Goal: Information Seeking & Learning: Learn about a topic

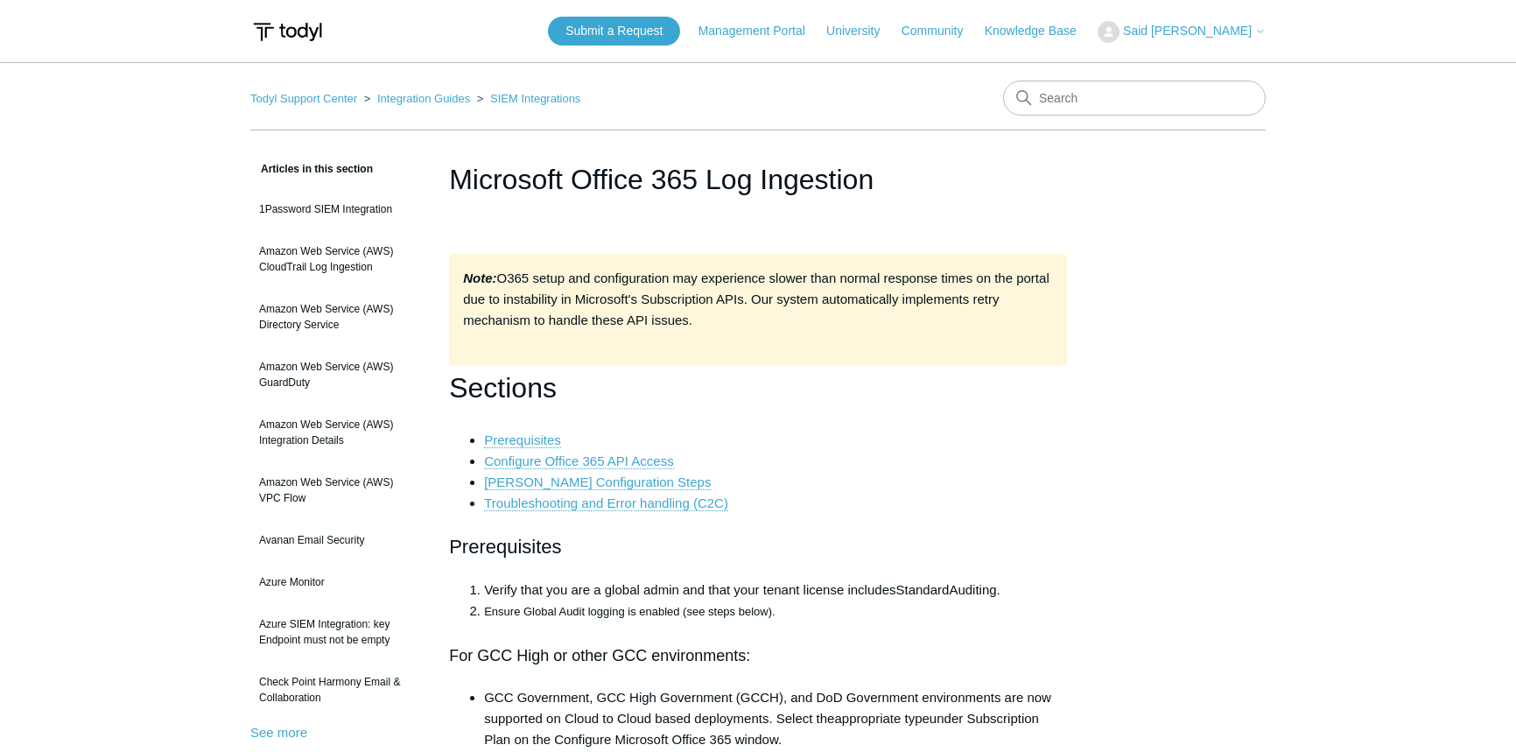
scroll to position [9129, 0]
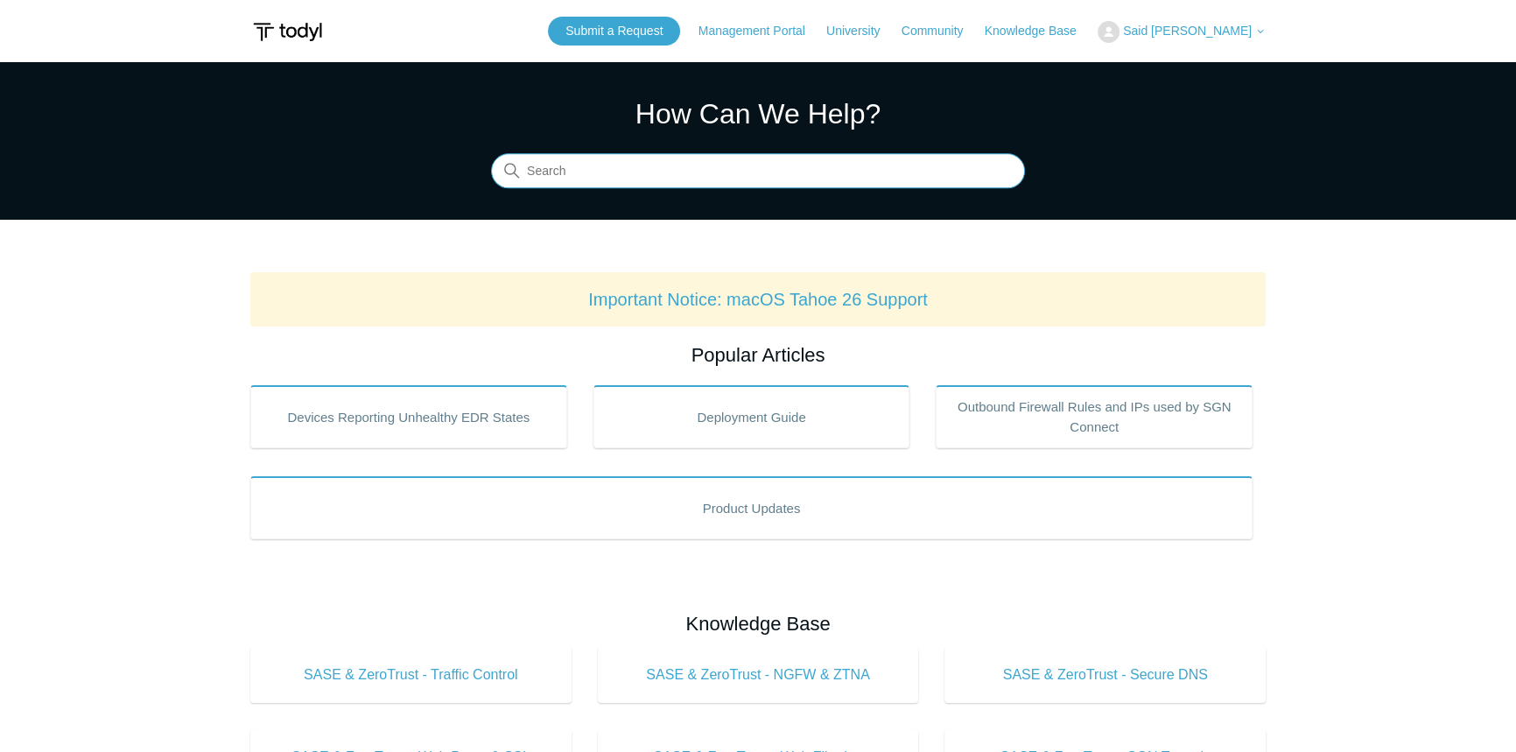
click at [722, 173] on input "Search" at bounding box center [758, 171] width 534 height 35
type input "[PERSON_NAME]"
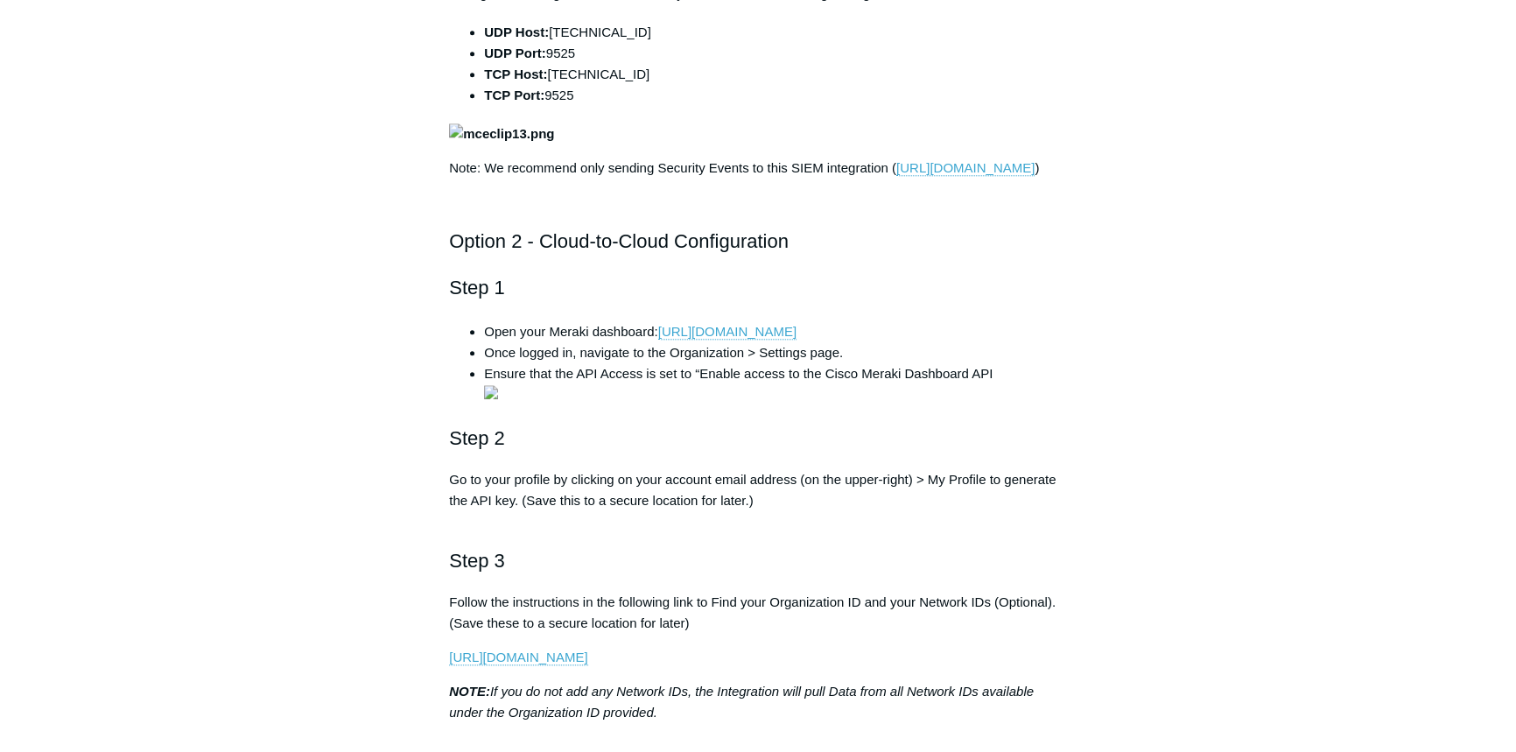
scroll to position [2387, 0]
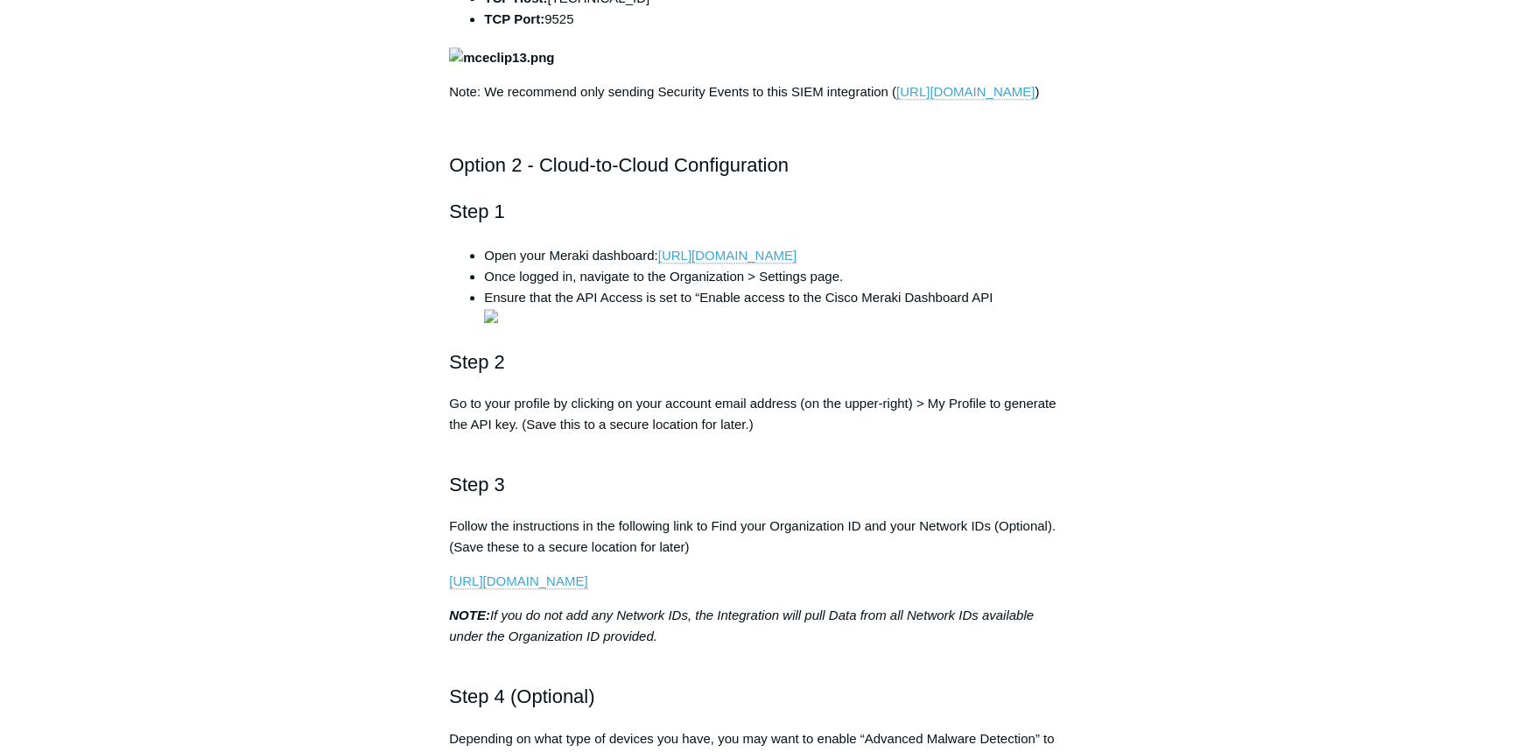
click at [12, 311] on main "Todyl Support Center Integration Guides SIEM Integrations Articles in this sect…" at bounding box center [758, 50] width 1516 height 4750
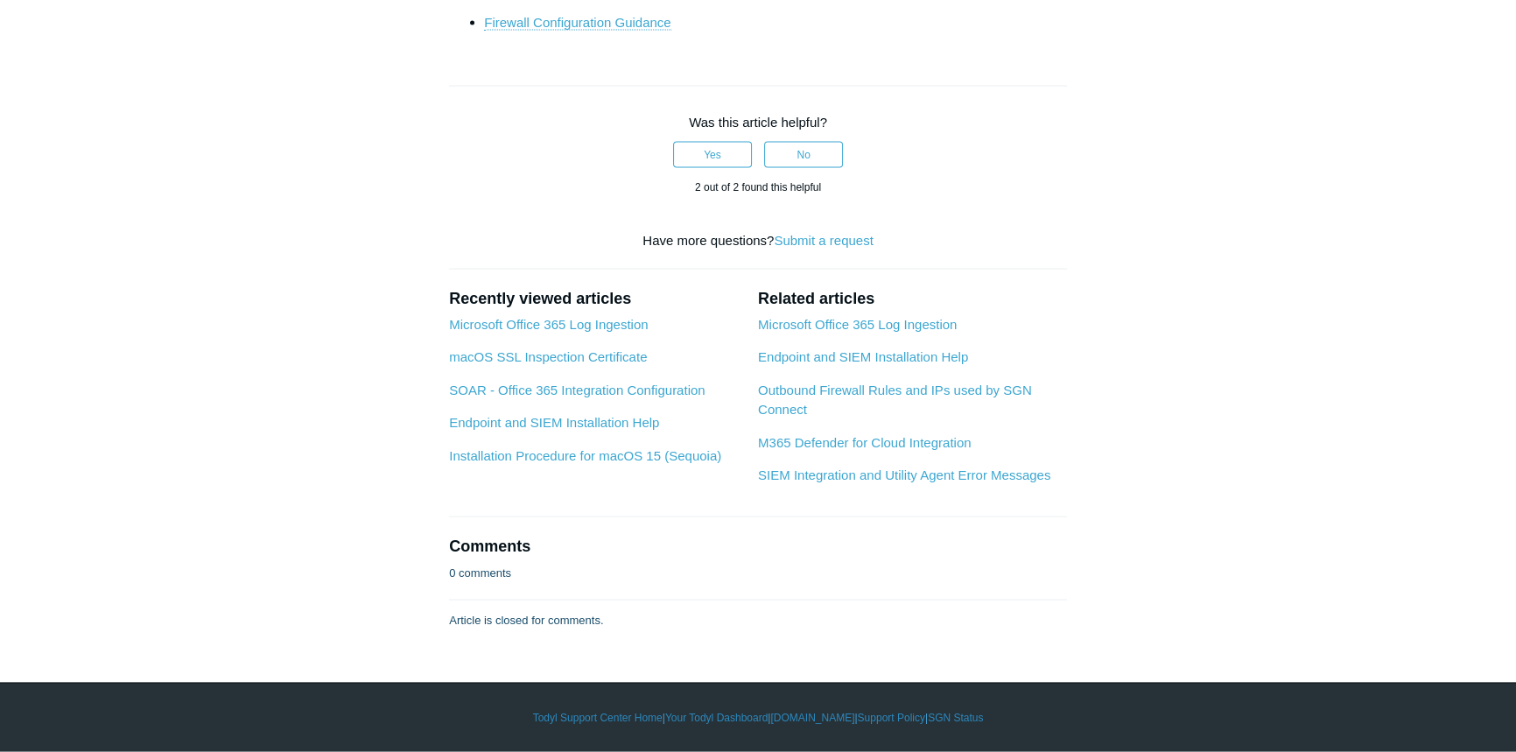
scroll to position [6445, 0]
drag, startPoint x: 455, startPoint y: 375, endPoint x: 608, endPoint y: 544, distance: 228.7
copy div "If the utility agent resides on the same LAN as the Firewall, enter the LAN IP …"
